Goal: Task Accomplishment & Management: Complete application form

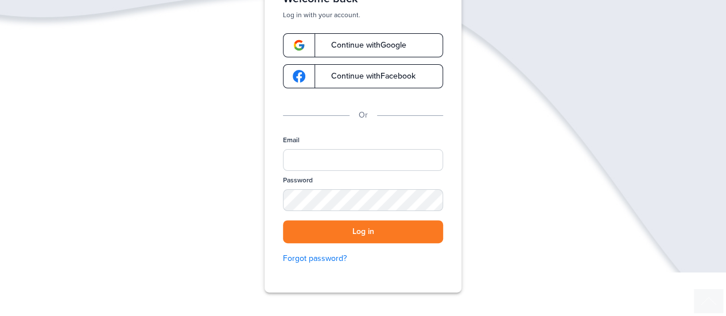
scroll to position [172, 0]
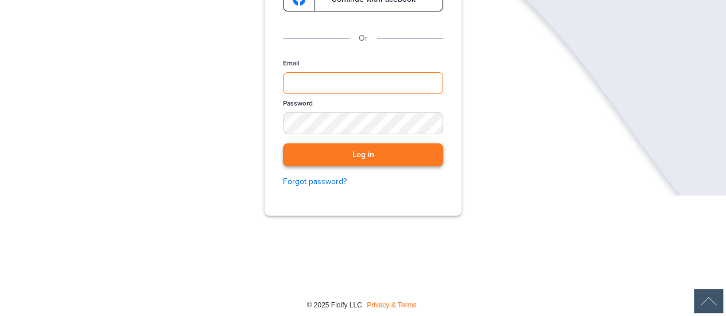
type input "**********"
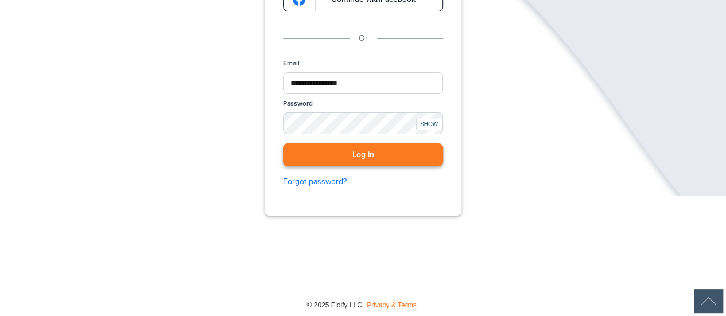
click at [345, 161] on button "Log in" at bounding box center [363, 155] width 160 height 24
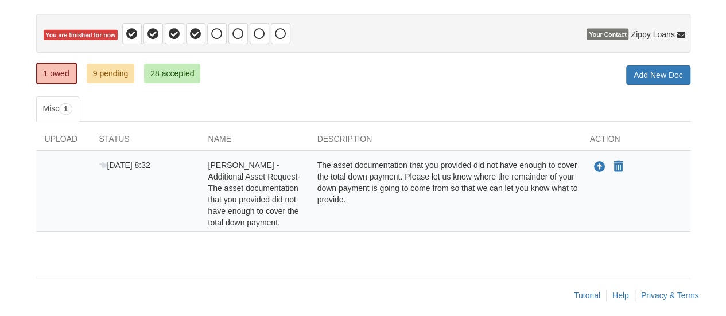
scroll to position [107, 0]
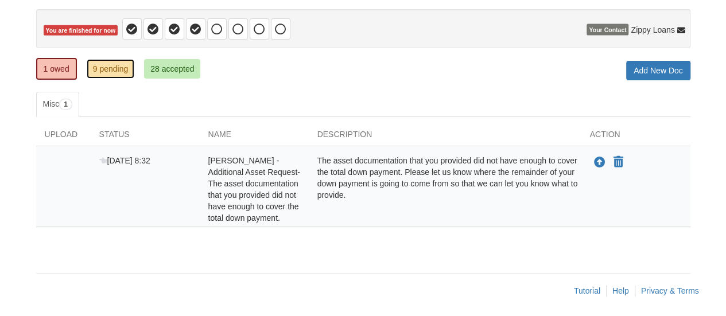
click at [103, 67] on link "9 pending" at bounding box center [111, 69] width 48 height 20
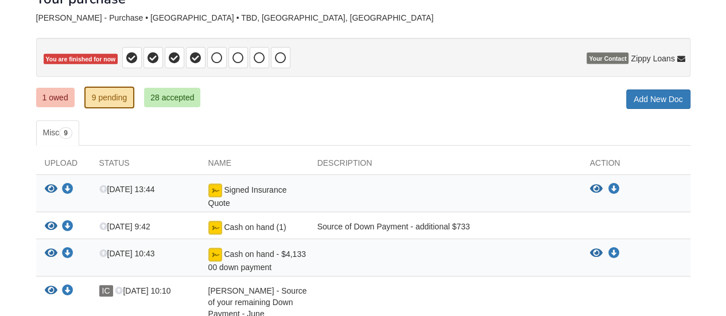
scroll to position [57, 0]
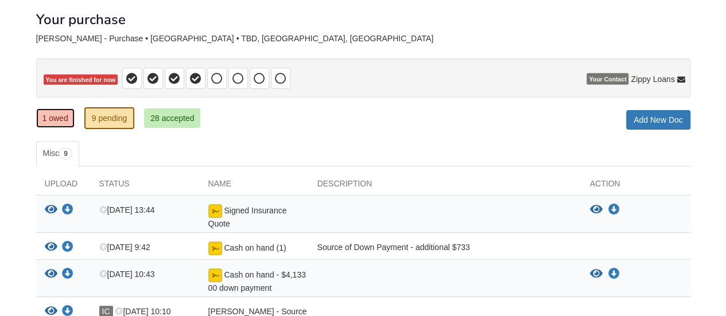
click at [51, 121] on link "1 owed" at bounding box center [55, 118] width 38 height 20
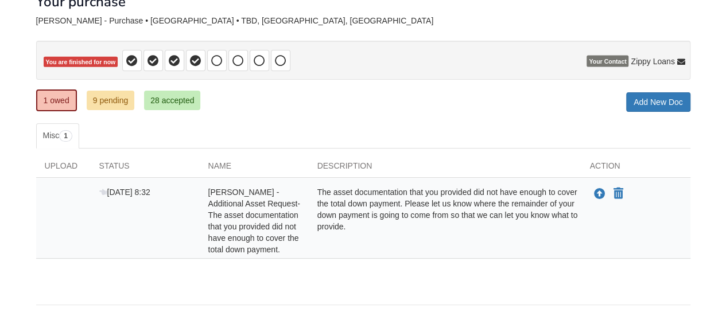
scroll to position [107, 0]
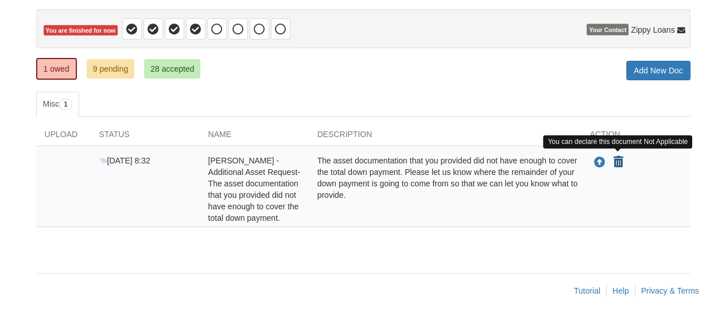
click at [619, 160] on icon "Declare Irving Castaneda - Additional Asset Request-The asset documentation tha…" at bounding box center [619, 162] width 10 height 11
type input "**********"
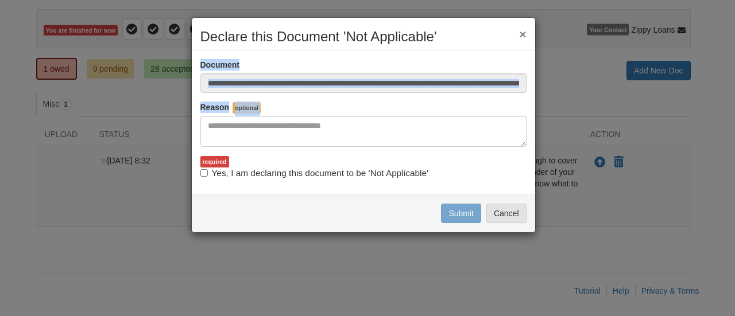
drag, startPoint x: 486, startPoint y: 29, endPoint x: 420, endPoint y: 119, distance: 110.9
click at [420, 119] on div "**********" at bounding box center [363, 125] width 344 height 216
click at [494, 213] on button "Cancel" at bounding box center [506, 214] width 40 height 20
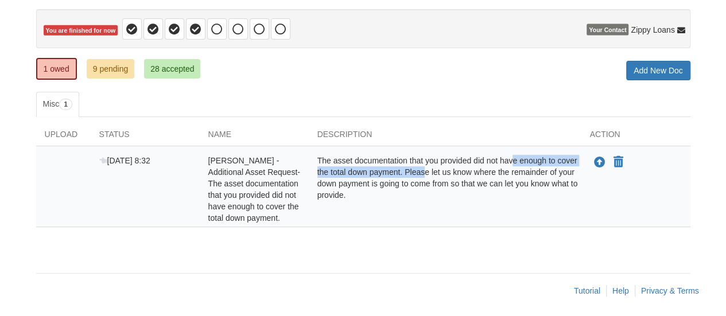
drag, startPoint x: 485, startPoint y: 156, endPoint x: 405, endPoint y: 166, distance: 81.0
click at [405, 167] on div "The asset documentation that you provided did not have enough to cover the tota…" at bounding box center [445, 189] width 273 height 69
copy div "not have enough to cover the total down payment."
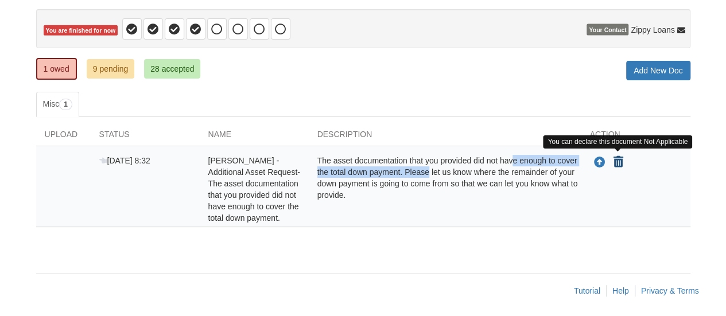
click at [617, 161] on icon "Declare Irving Castaneda - Additional Asset Request-The asset documentation tha…" at bounding box center [619, 162] width 10 height 11
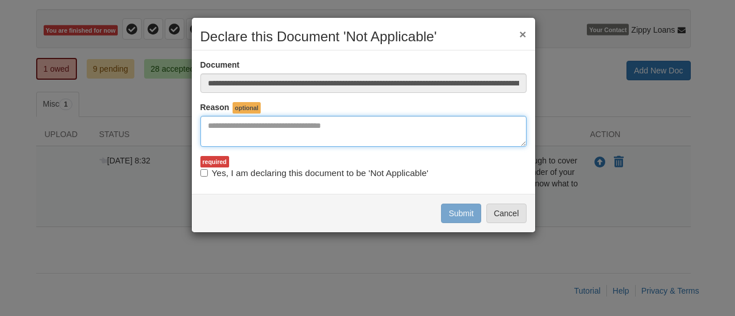
click at [383, 127] on textarea "Reasons Why" at bounding box center [363, 131] width 326 height 31
paste textarea "**********"
click at [239, 125] on textarea "**********" at bounding box center [363, 131] width 326 height 31
type textarea "**********"
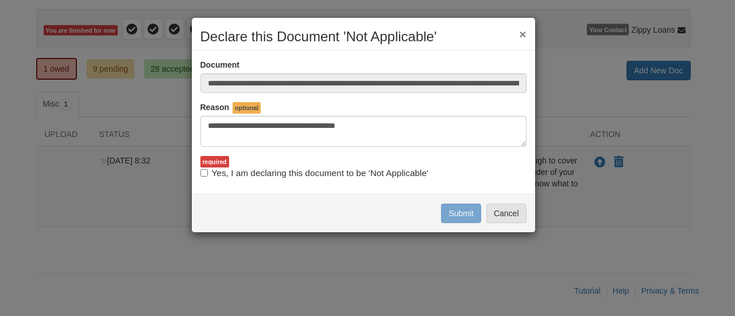
click at [203, 167] on label "Yes, I am declaring this document to be 'Not Applicable'" at bounding box center [314, 173] width 228 height 13
click at [471, 211] on button "Submit" at bounding box center [461, 214] width 40 height 20
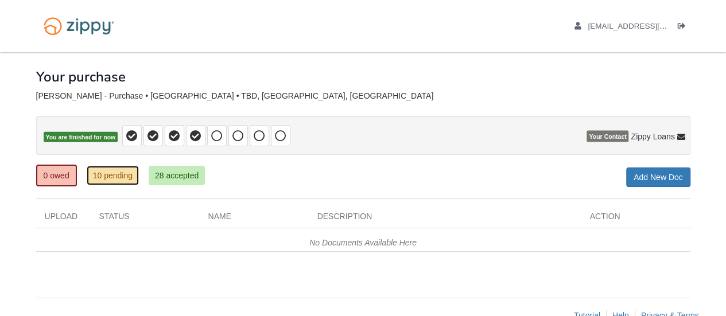
click at [114, 178] on link "10 pending" at bounding box center [113, 176] width 52 height 20
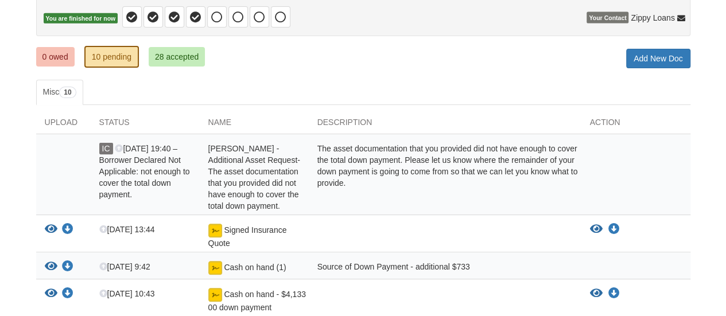
scroll to position [287, 0]
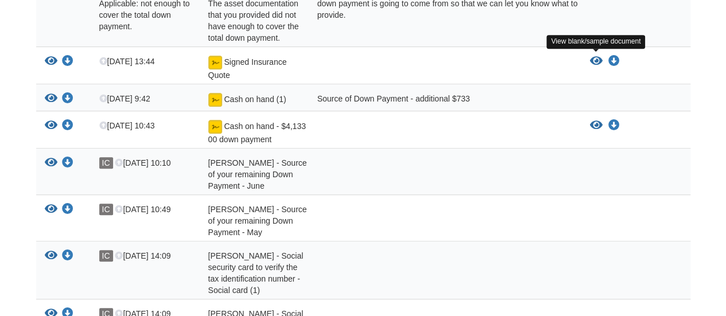
click at [593, 59] on icon "View Signed Insurance Quote" at bounding box center [596, 61] width 13 height 11
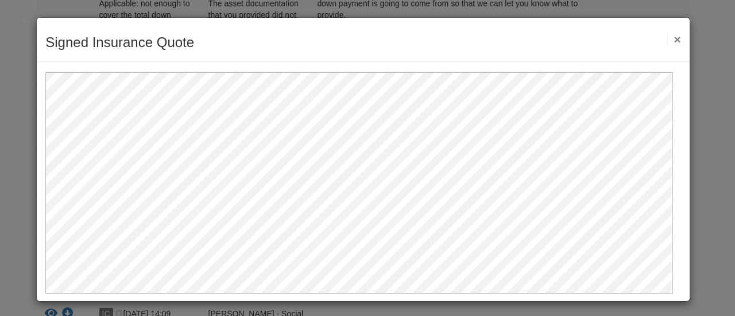
click at [669, 35] on button "×" at bounding box center [673, 39] width 13 height 12
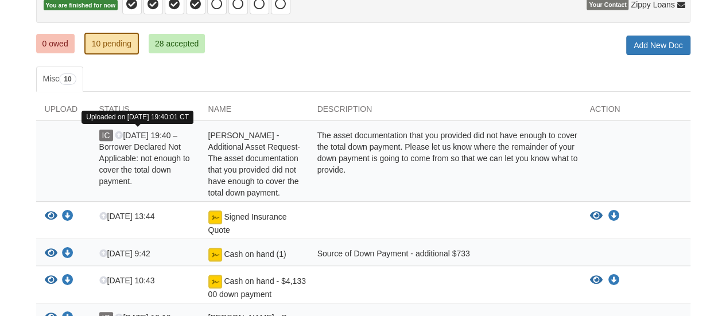
scroll to position [0, 0]
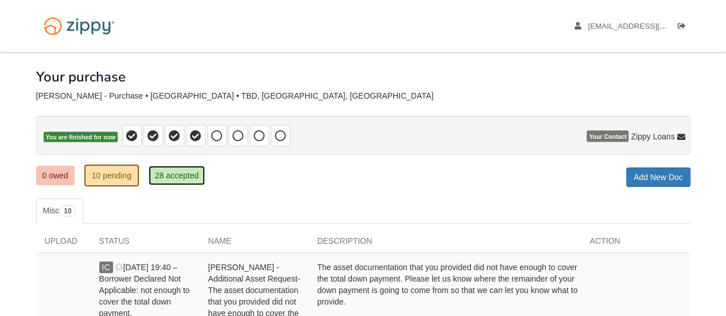
click at [178, 169] on link "28 accepted" at bounding box center [177, 176] width 56 height 20
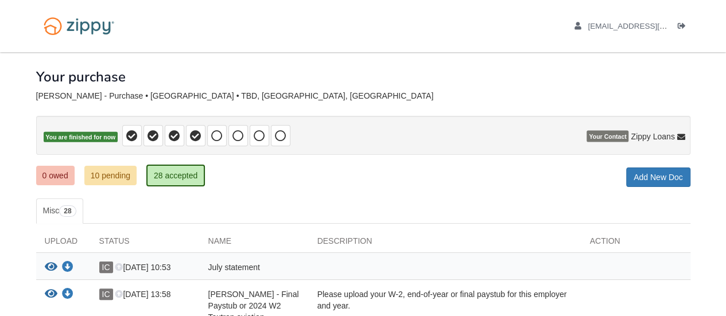
scroll to position [115, 0]
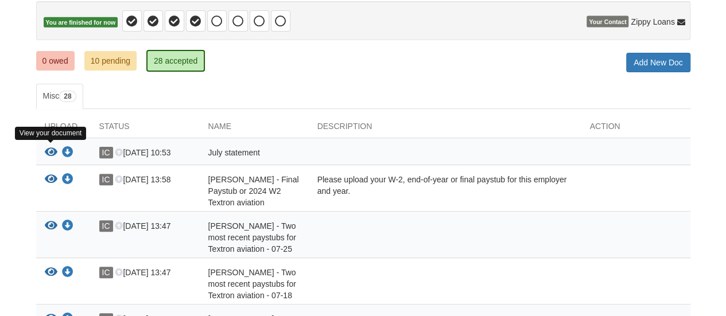
click at [49, 152] on icon "View July statement" at bounding box center [51, 152] width 13 height 11
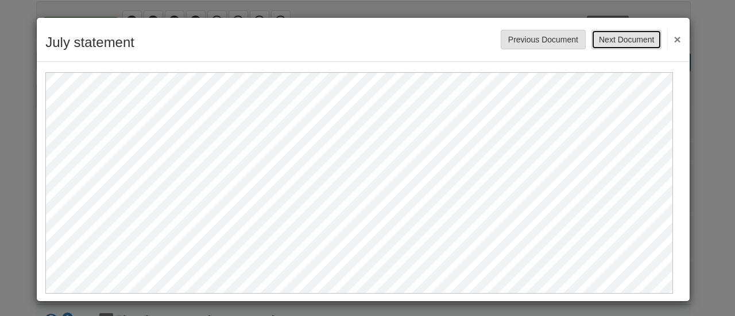
click at [626, 38] on button "Next Document" at bounding box center [626, 40] width 70 height 20
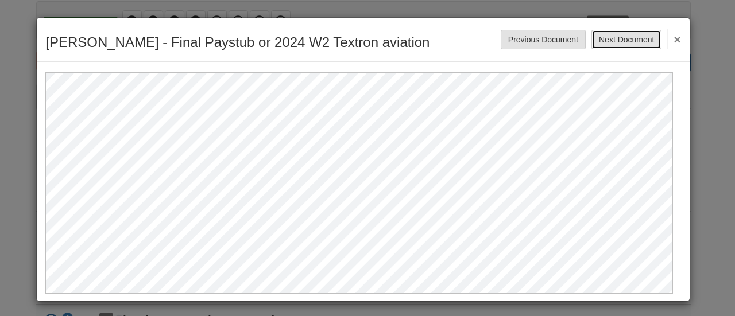
click at [627, 34] on button "Next Document" at bounding box center [626, 40] width 70 height 20
click at [628, 35] on button "Next Document" at bounding box center [626, 40] width 70 height 20
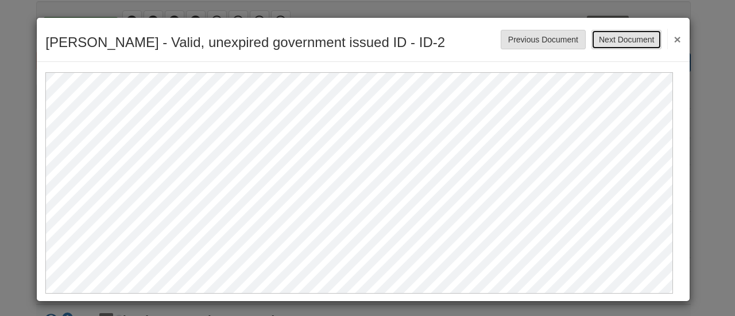
click at [628, 35] on button "Next Document" at bounding box center [626, 40] width 70 height 20
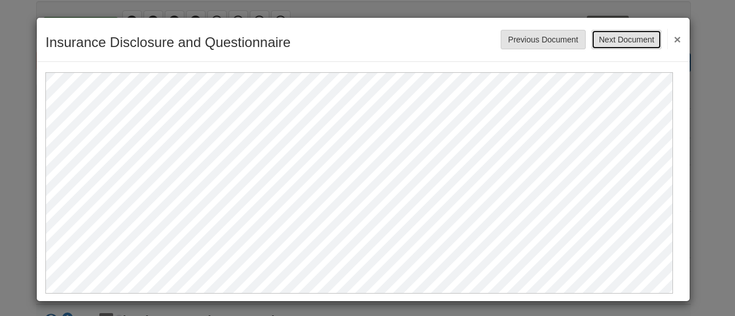
click at [597, 35] on button "Next Document" at bounding box center [626, 40] width 70 height 20
click at [633, 40] on button "Next Document" at bounding box center [626, 40] width 70 height 20
click at [600, 41] on button "Next Document" at bounding box center [626, 40] width 70 height 20
click at [636, 41] on button "Next Document" at bounding box center [626, 40] width 70 height 20
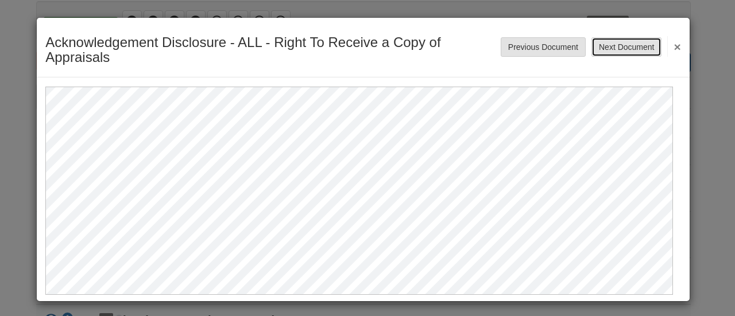
click at [599, 45] on button "Next Document" at bounding box center [626, 47] width 70 height 20
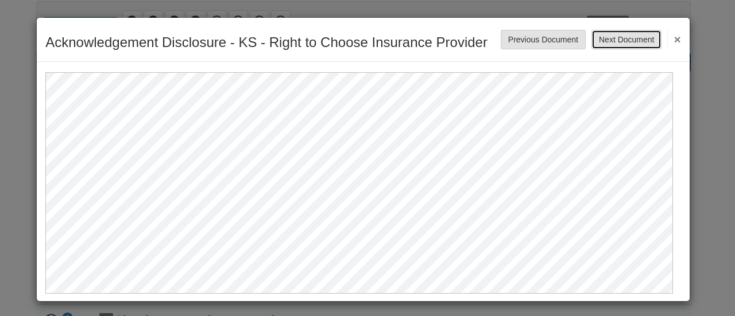
click at [613, 44] on button "Next Document" at bounding box center [626, 40] width 70 height 20
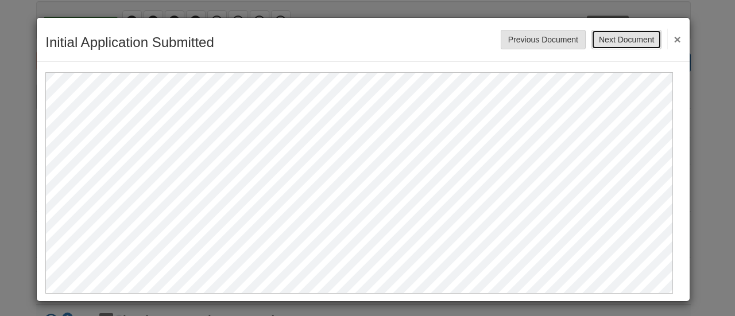
click at [611, 38] on button "Next Document" at bounding box center [626, 40] width 70 height 20
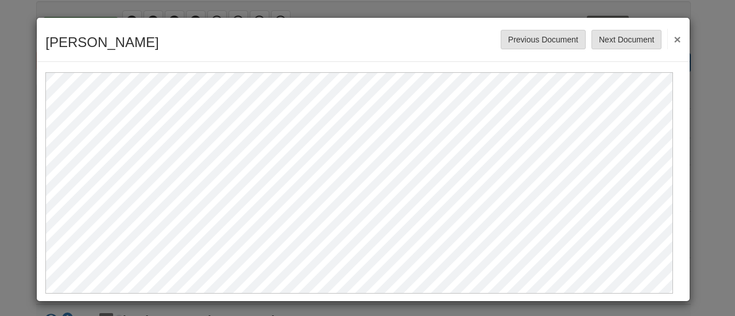
click at [628, 59] on div "[PERSON_NAME] Save Cancel Previous Document Next Document ×" at bounding box center [363, 40] width 653 height 44
click at [622, 41] on button "Next Document" at bounding box center [626, 40] width 70 height 20
click at [627, 33] on button "Next Document" at bounding box center [626, 40] width 70 height 20
click at [707, 149] on div "Prequal Notice Save Cancel Previous Document Next Document ×" at bounding box center [367, 158] width 735 height 316
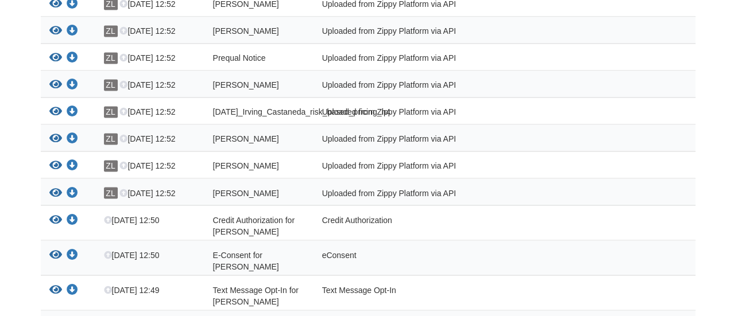
scroll to position [869, 0]
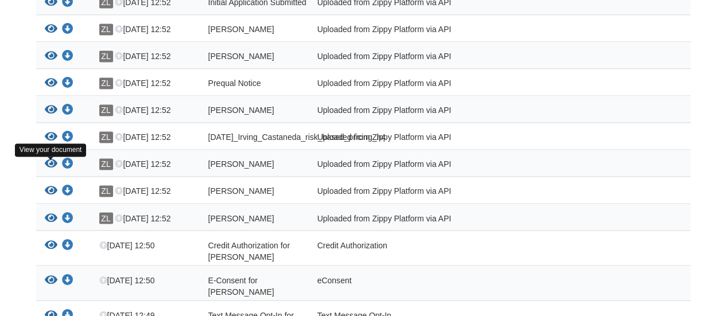
click at [49, 167] on icon "View Irving_Castaneda_true_and_correct_consent" at bounding box center [51, 163] width 13 height 11
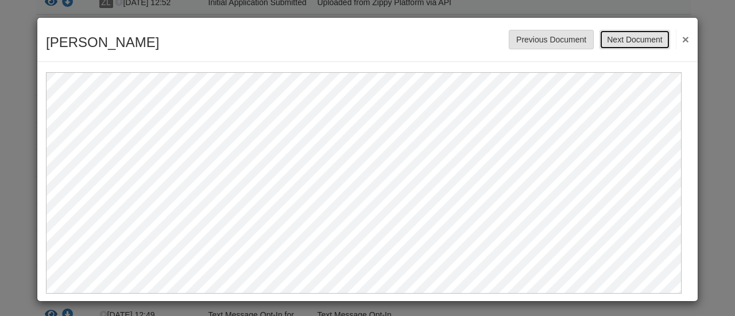
click at [631, 40] on button "Next Document" at bounding box center [634, 40] width 70 height 20
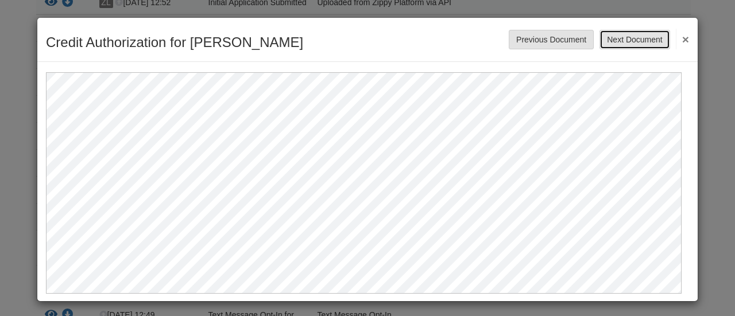
click at [631, 40] on button "Next Document" at bounding box center [634, 40] width 70 height 20
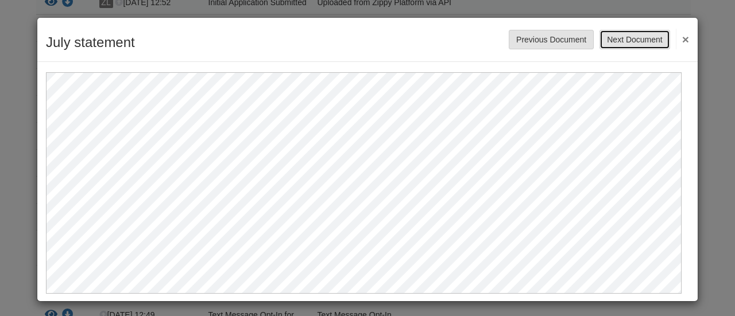
click at [631, 40] on button "Next Document" at bounding box center [634, 40] width 70 height 20
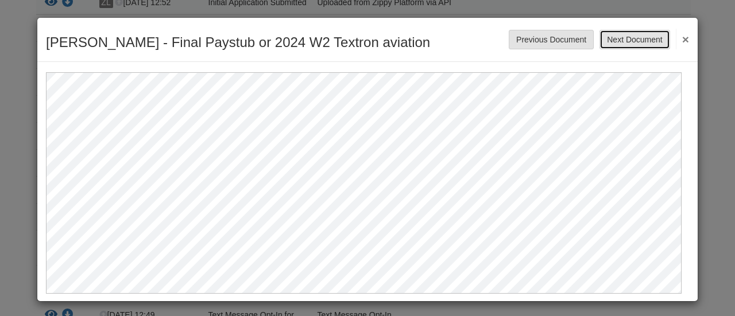
click at [631, 40] on button "Next Document" at bounding box center [634, 40] width 70 height 20
click at [630, 40] on button "Next Document" at bounding box center [634, 40] width 70 height 20
click at [628, 40] on button "Next Document" at bounding box center [634, 40] width 70 height 20
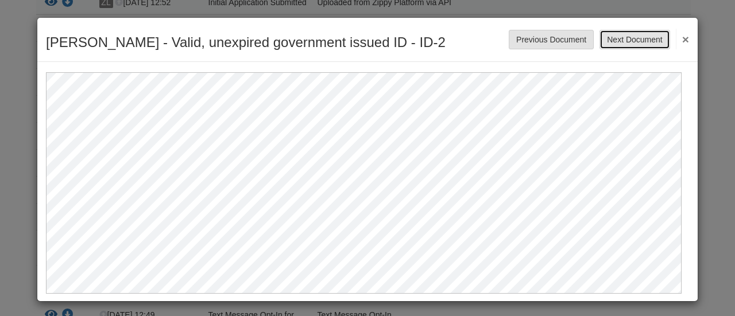
click at [628, 40] on button "Next Document" at bounding box center [634, 40] width 70 height 20
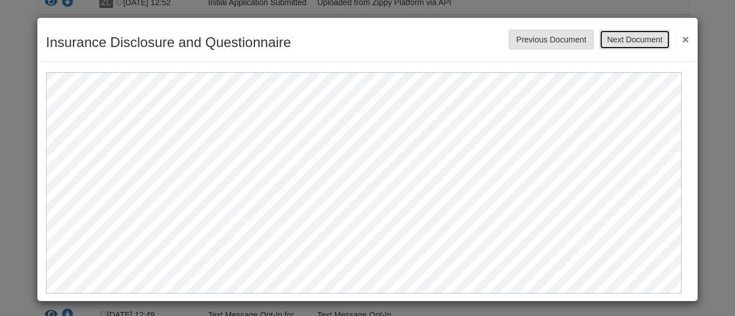
click at [628, 40] on button "Next Document" at bounding box center [634, 40] width 70 height 20
click at [627, 40] on button "Next Document" at bounding box center [634, 40] width 70 height 20
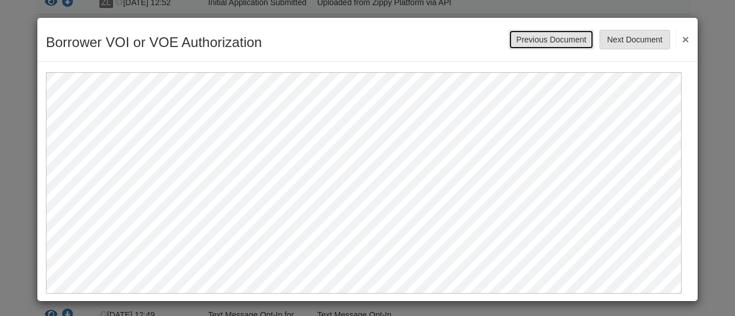
click at [549, 42] on button "Previous Document" at bounding box center [551, 40] width 85 height 20
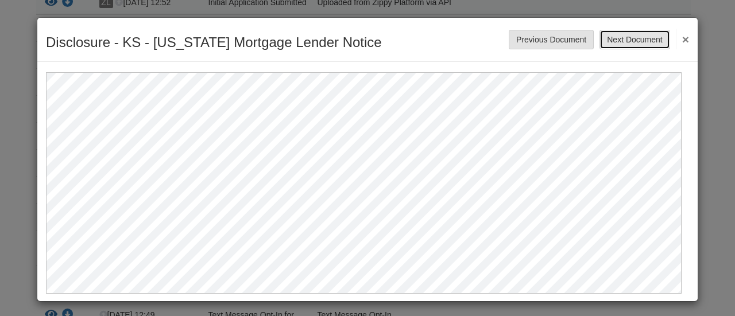
click at [601, 42] on button "Next Document" at bounding box center [634, 40] width 70 height 20
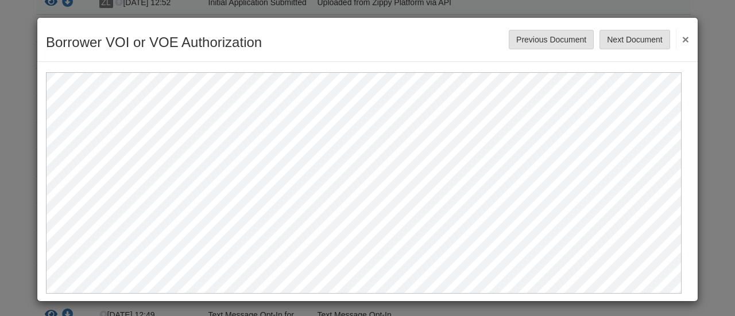
click at [630, 54] on div "Borrower VOI or VOE Authorization Save Cancel Previous Document Next Document ×" at bounding box center [367, 40] width 660 height 44
click at [620, 30] on button "Next Document" at bounding box center [634, 40] width 70 height 20
click at [620, 38] on button "Next Document" at bounding box center [634, 40] width 70 height 20
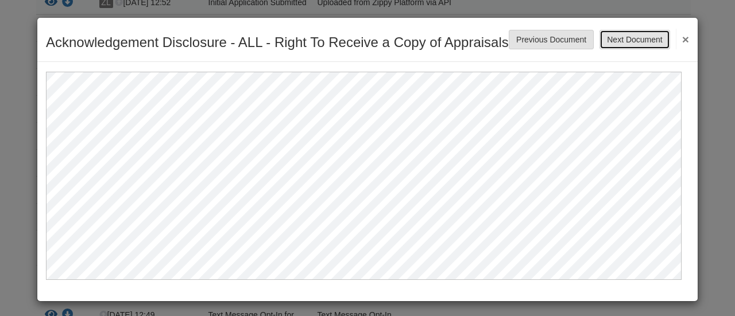
click at [608, 48] on button "Next Document" at bounding box center [634, 40] width 70 height 20
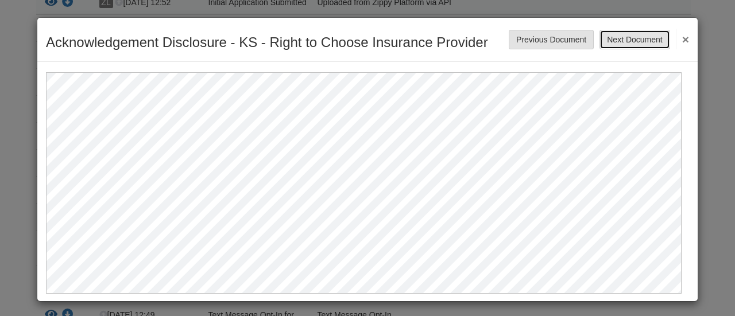
click at [617, 40] on button "Next Document" at bounding box center [634, 40] width 70 height 20
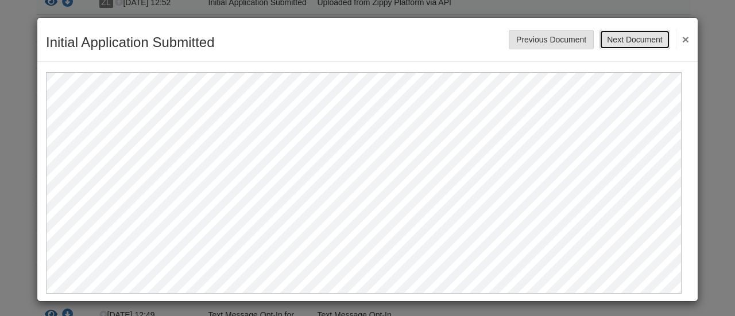
click at [606, 42] on button "Next Document" at bounding box center [634, 40] width 70 height 20
click at [616, 35] on button "Next Document" at bounding box center [634, 40] width 70 height 20
click at [615, 43] on button "Next Document" at bounding box center [634, 40] width 70 height 20
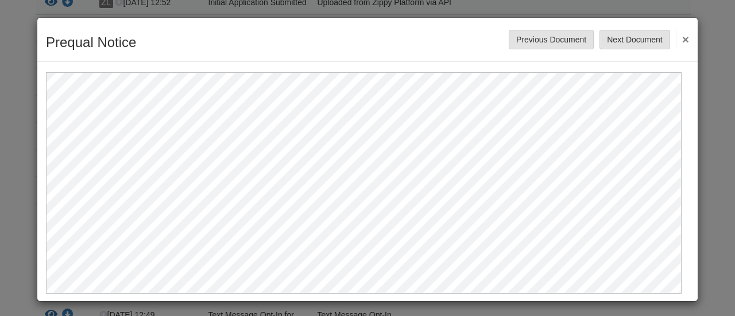
scroll to position [2, 0]
